Goal: Task Accomplishment & Management: Manage account settings

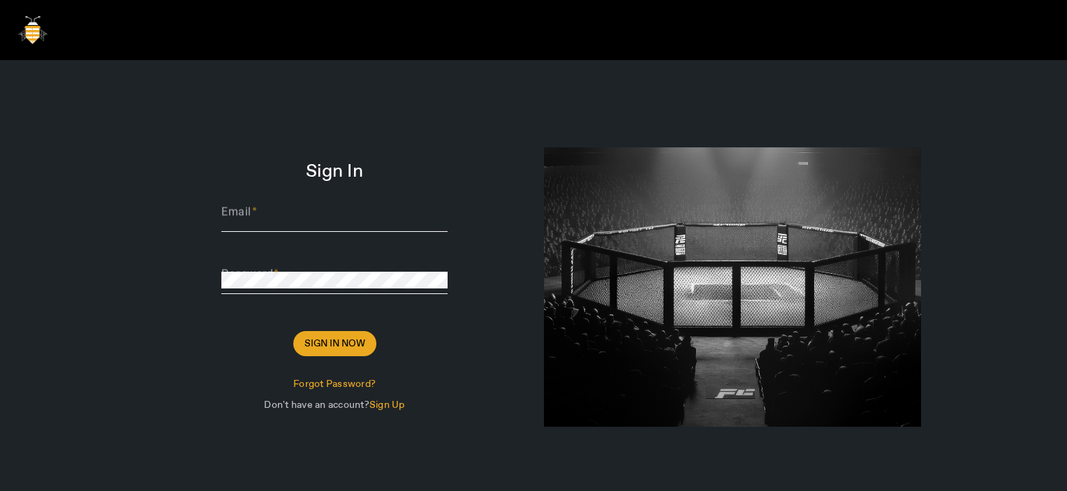
type input "[PERSON_NAME][EMAIL_ADDRESS][DOMAIN_NAME]"
click at [324, 209] on input "[PERSON_NAME][EMAIL_ADDRESS][DOMAIN_NAME]" at bounding box center [334, 217] width 226 height 17
click at [332, 338] on span "Sign In Now" at bounding box center [334, 344] width 61 height 14
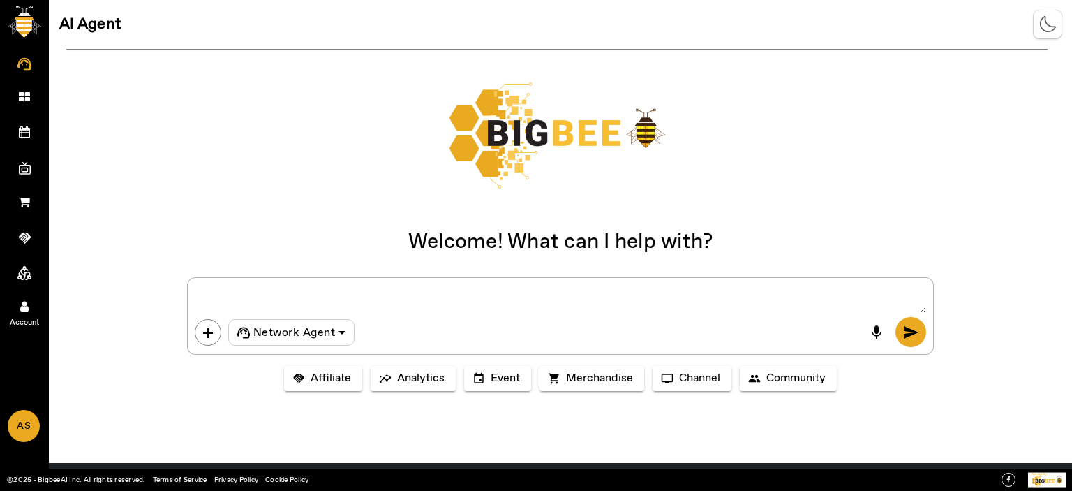
click at [21, 306] on icon at bounding box center [24, 306] width 8 height 12
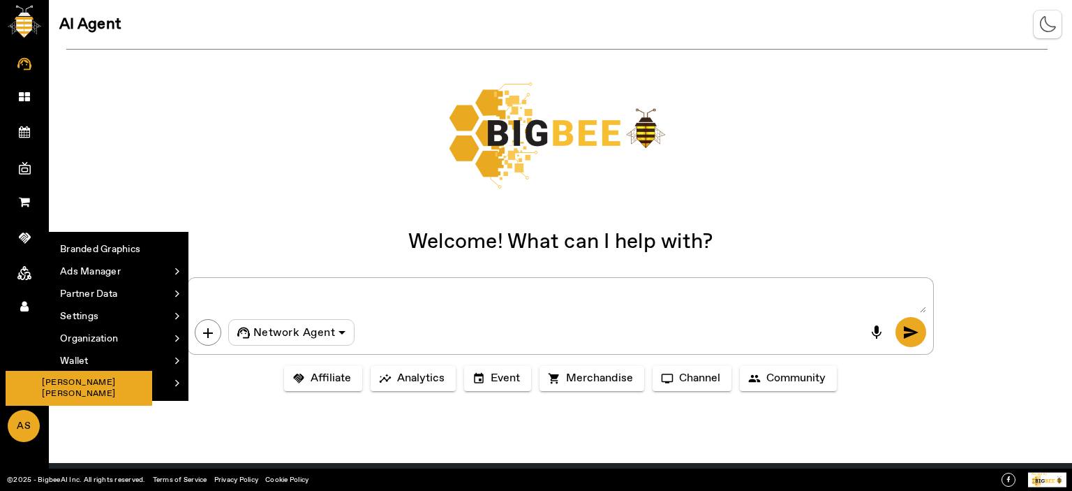
click at [28, 434] on span "AS" at bounding box center [23, 426] width 29 height 30
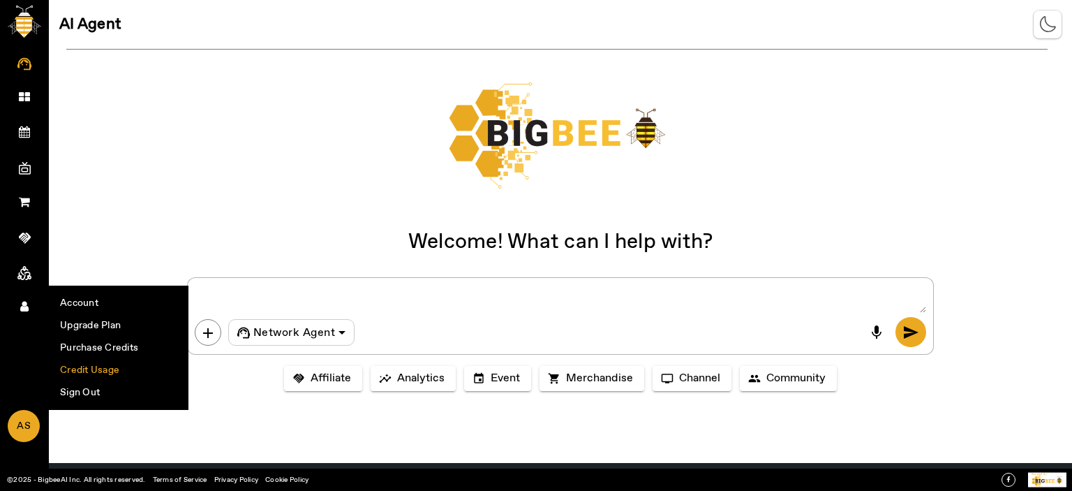
click at [66, 367] on li "Credit Usage" at bounding box center [119, 370] width 138 height 22
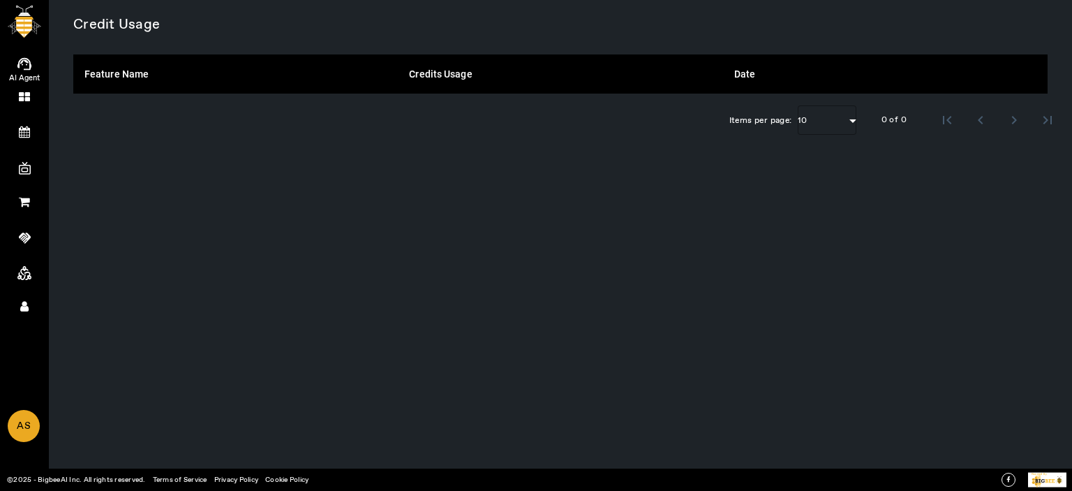
click at [31, 45] on link "AI Agent" at bounding box center [24, 60] width 49 height 35
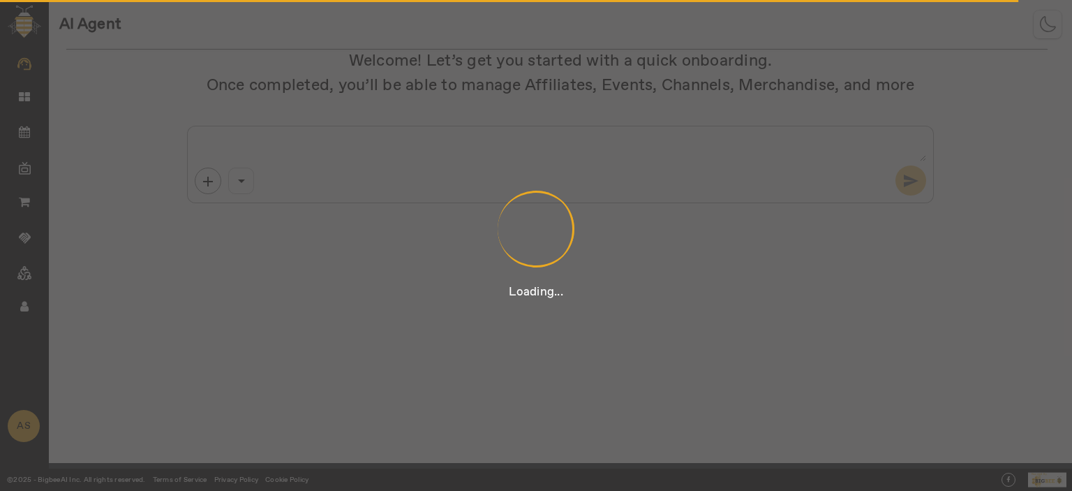
click at [22, 66] on div "Loading..." at bounding box center [536, 245] width 1072 height 491
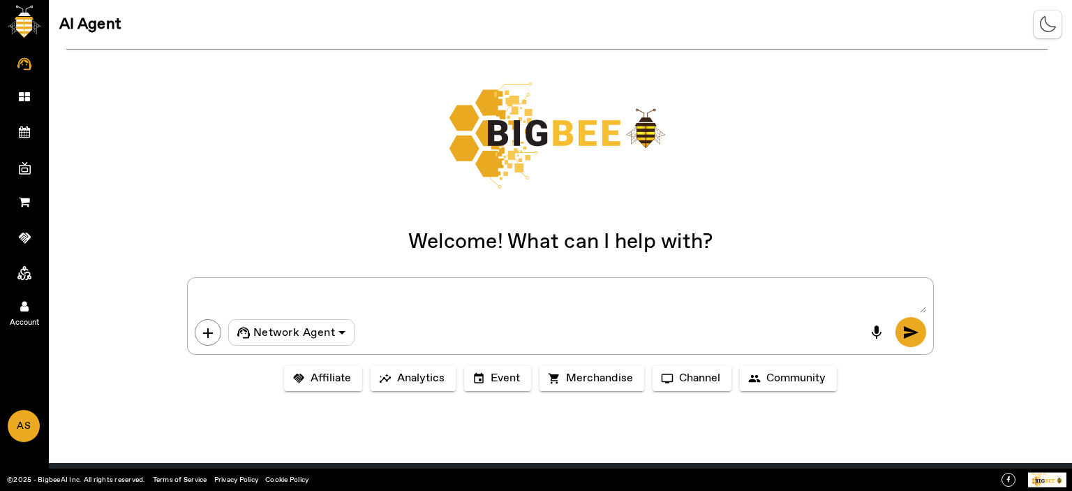
click at [30, 301] on link "Account" at bounding box center [24, 305] width 49 height 35
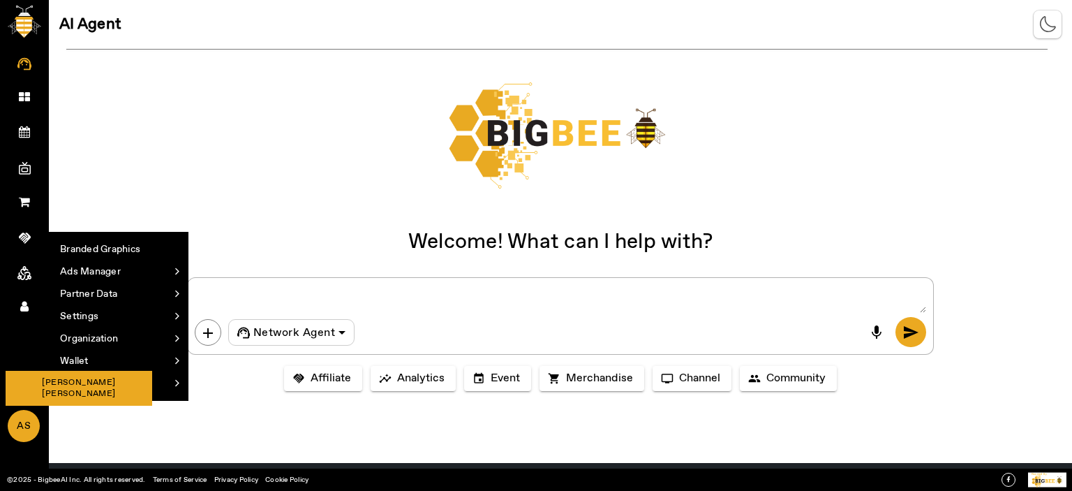
click at [21, 420] on span "AS" at bounding box center [23, 426] width 29 height 30
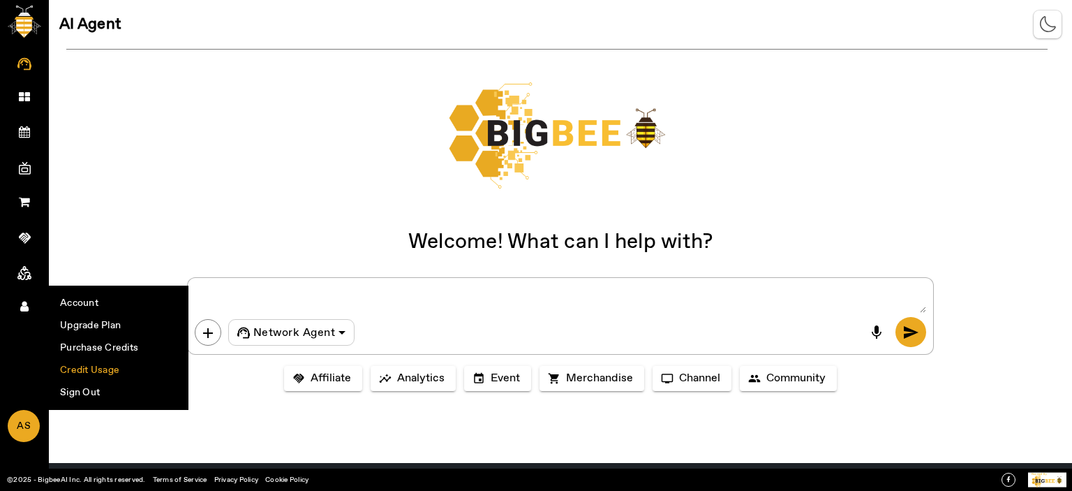
click at [87, 362] on li "Credit Usage" at bounding box center [119, 370] width 138 height 22
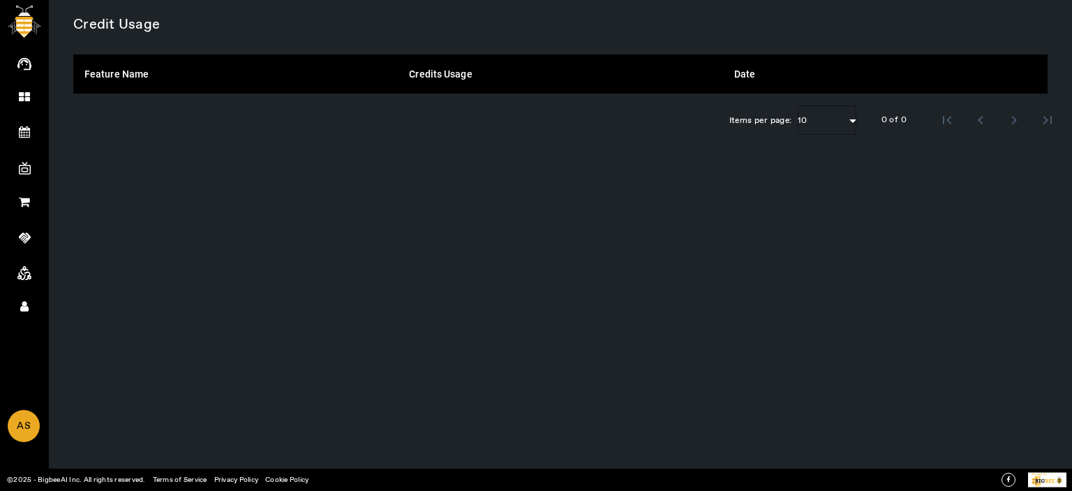
click at [560, 224] on div "Credit Usage Feature Name Credits Usage Date Items per page: 10 0 of 0" at bounding box center [561, 245] width 1024 height 491
click at [22, 415] on span "AS" at bounding box center [23, 426] width 29 height 30
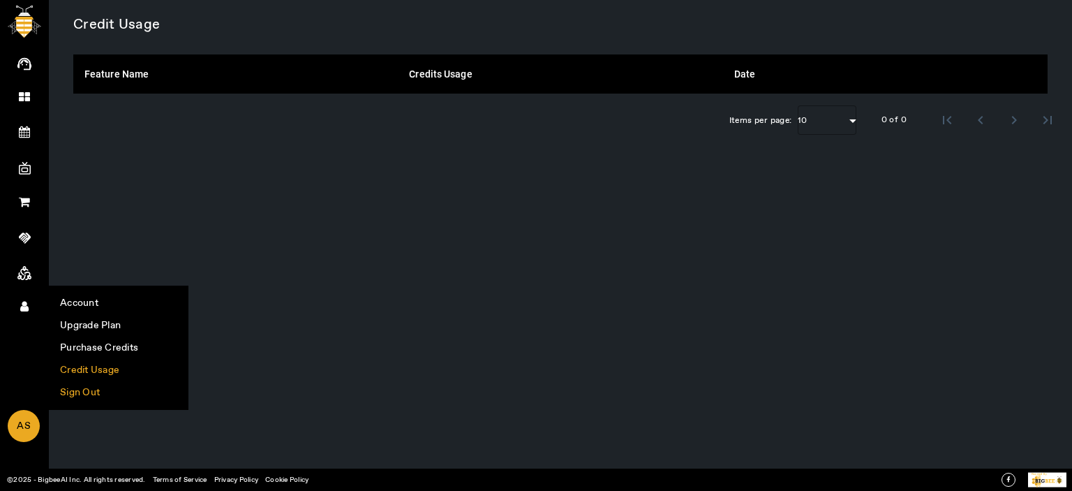
click at [67, 386] on li "Sign Out" at bounding box center [119, 392] width 138 height 22
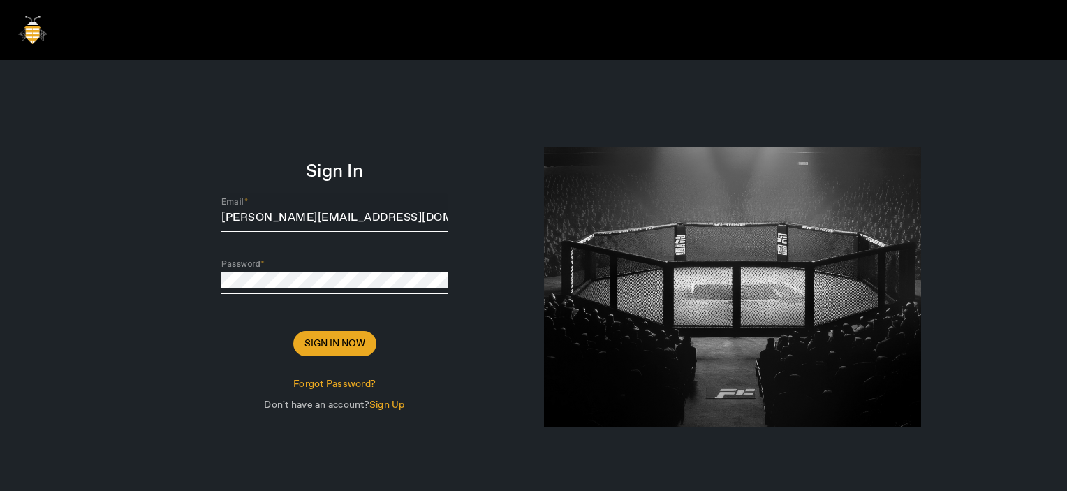
click at [321, 214] on input "[PERSON_NAME][EMAIL_ADDRESS][DOMAIN_NAME]" at bounding box center [334, 217] width 226 height 17
type input "[PERSON_NAME][EMAIL_ADDRESS][DOMAIN_NAME]"
click at [337, 354] on span at bounding box center [334, 344] width 83 height 34
